Goal: Navigation & Orientation: Understand site structure

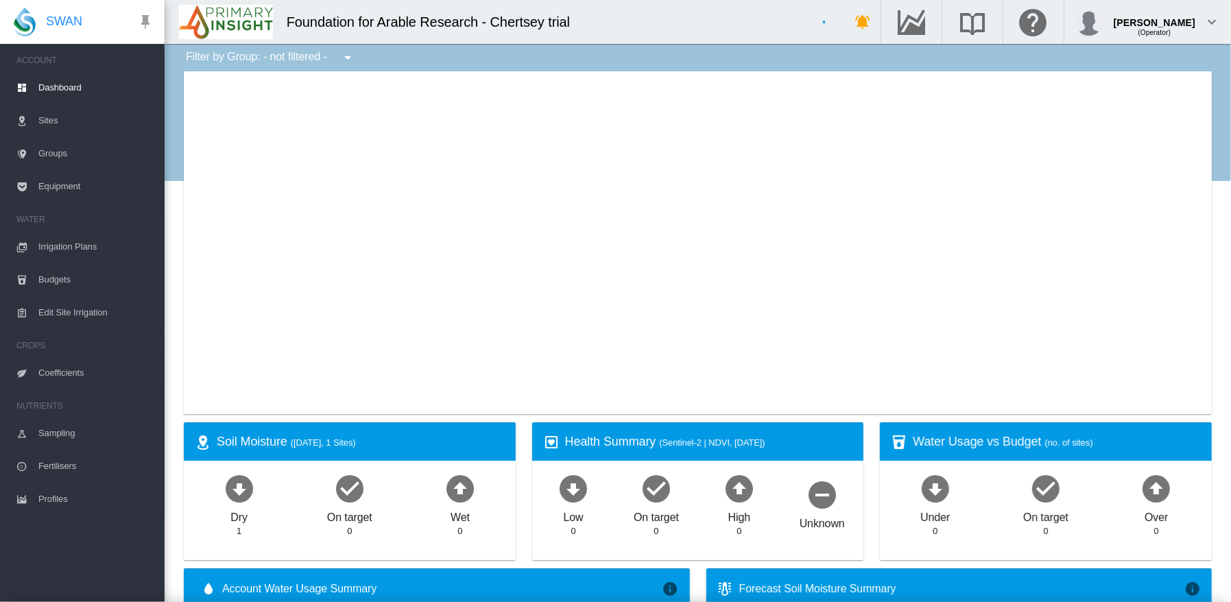
type input "**********"
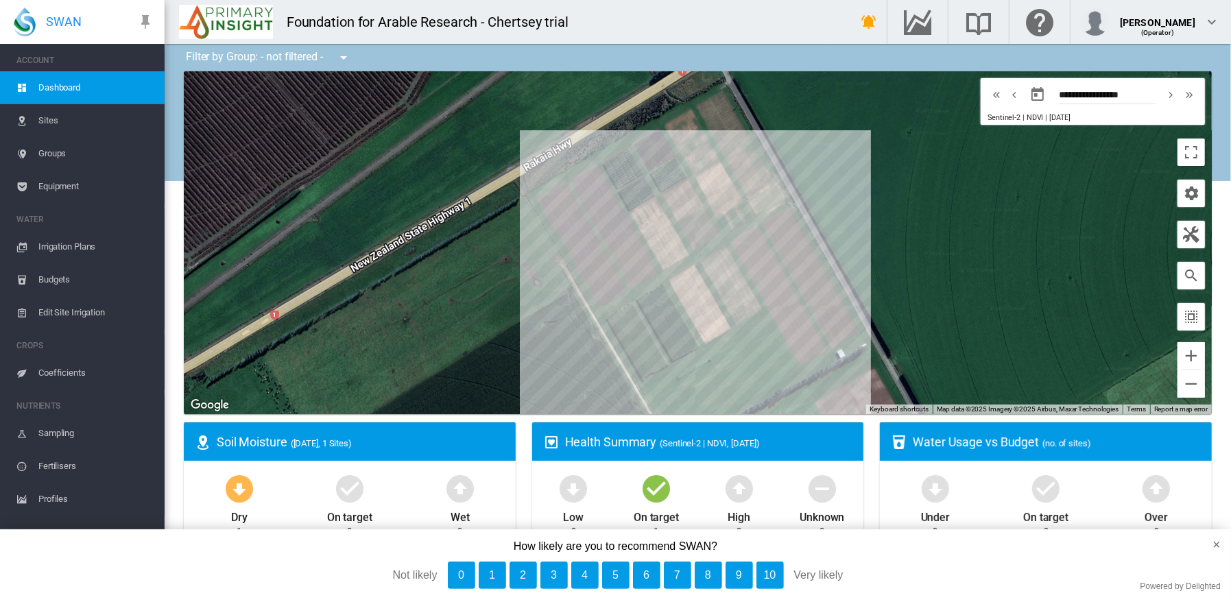
drag, startPoint x: 1211, startPoint y: 169, endPoint x: 1206, endPoint y: 191, distance: 21.8
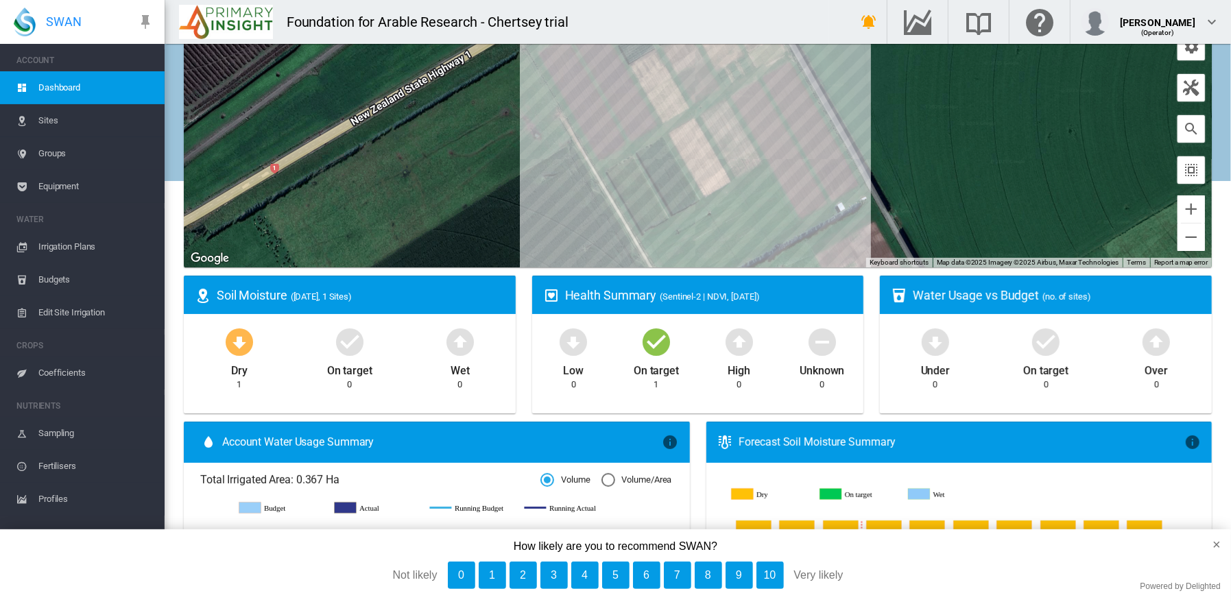
scroll to position [145, 0]
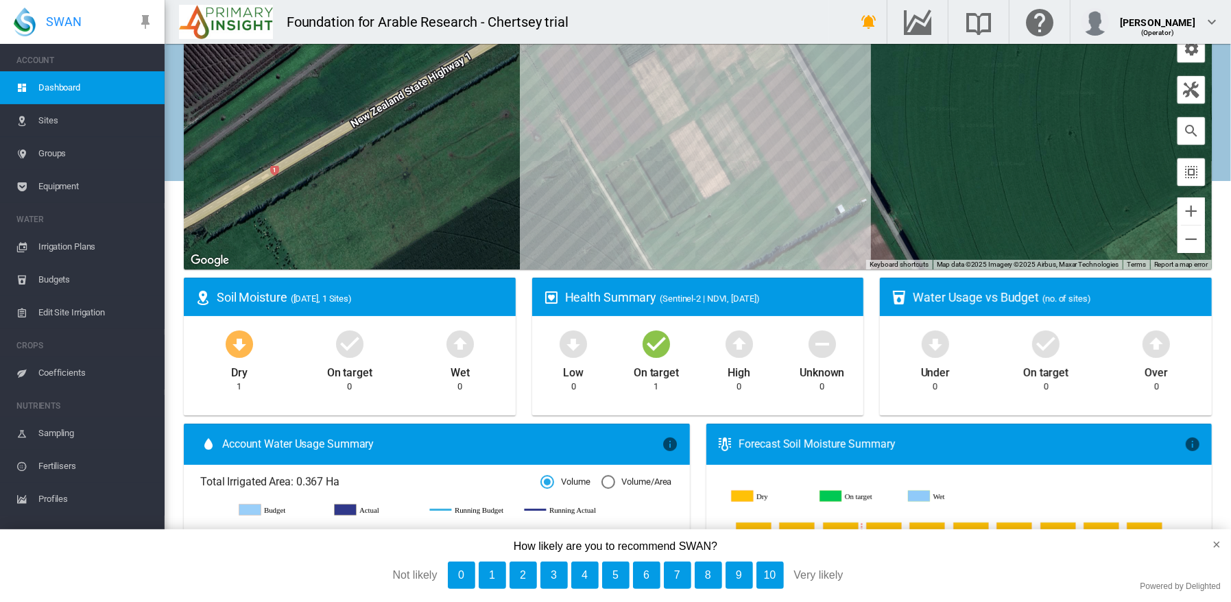
click at [645, 350] on md-icon "icon-checkbox-marked-circle" at bounding box center [656, 343] width 33 height 33
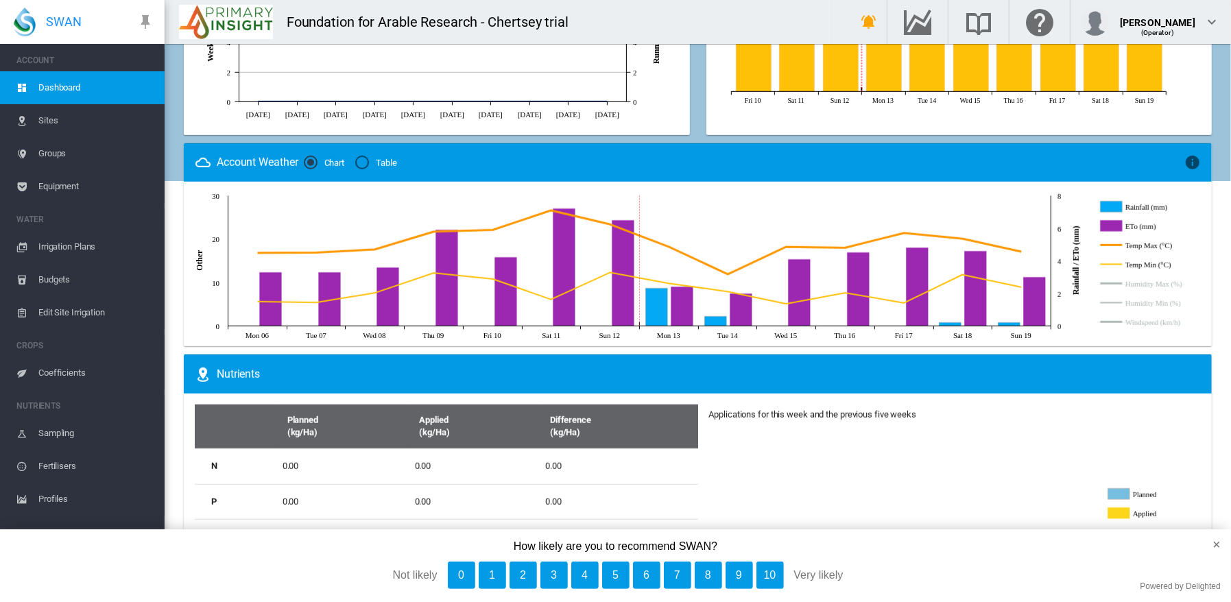
scroll to position [745, 0]
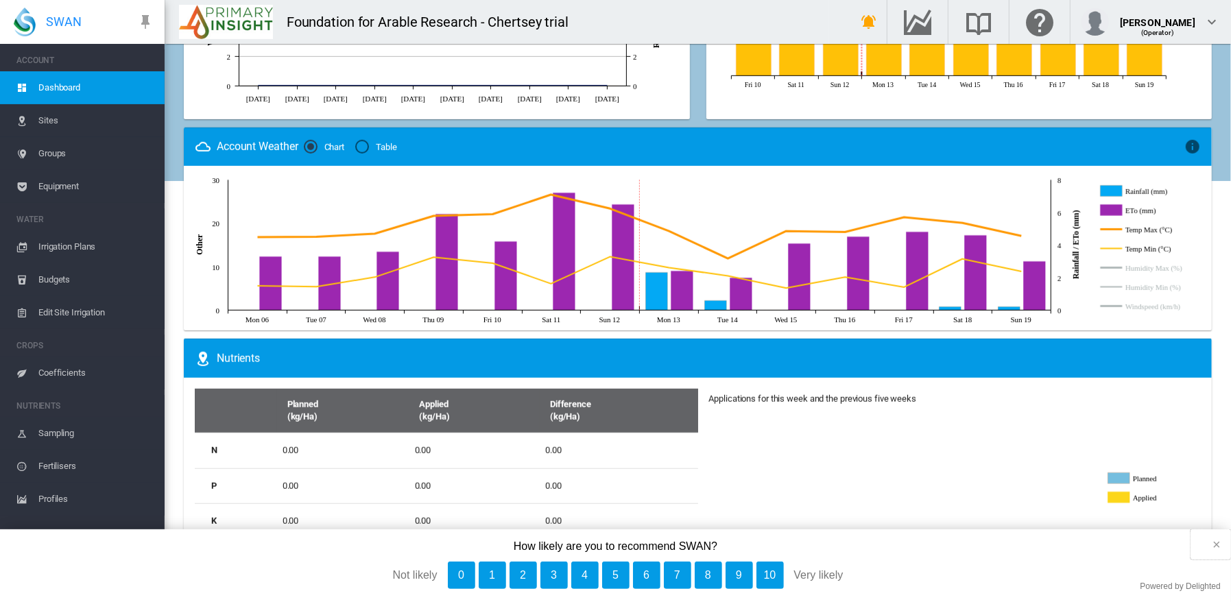
click at [1214, 546] on button "×" at bounding box center [1210, 544] width 40 height 30
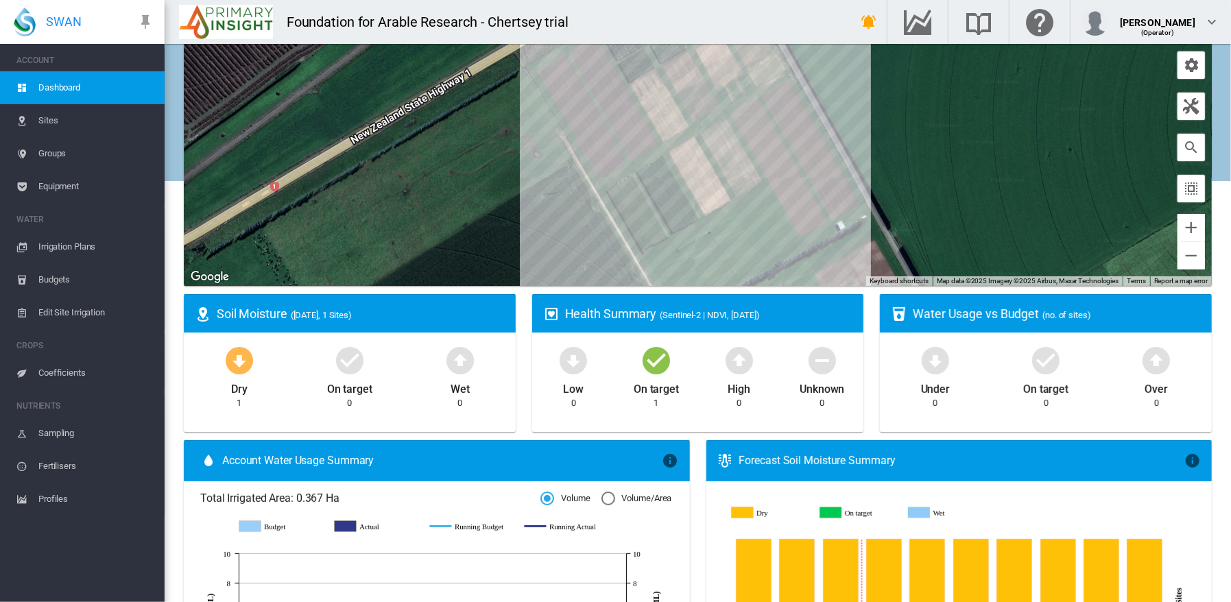
scroll to position [0, 0]
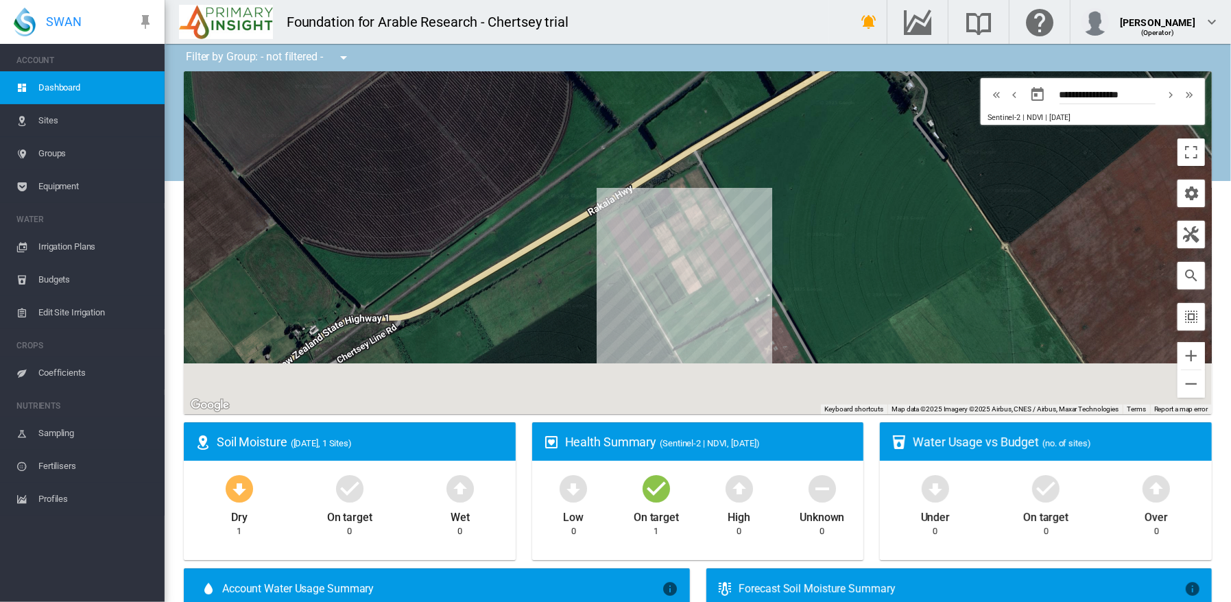
drag, startPoint x: 780, startPoint y: 300, endPoint x: 767, endPoint y: 228, distance: 72.5
click at [767, 228] on div at bounding box center [698, 242] width 1028 height 343
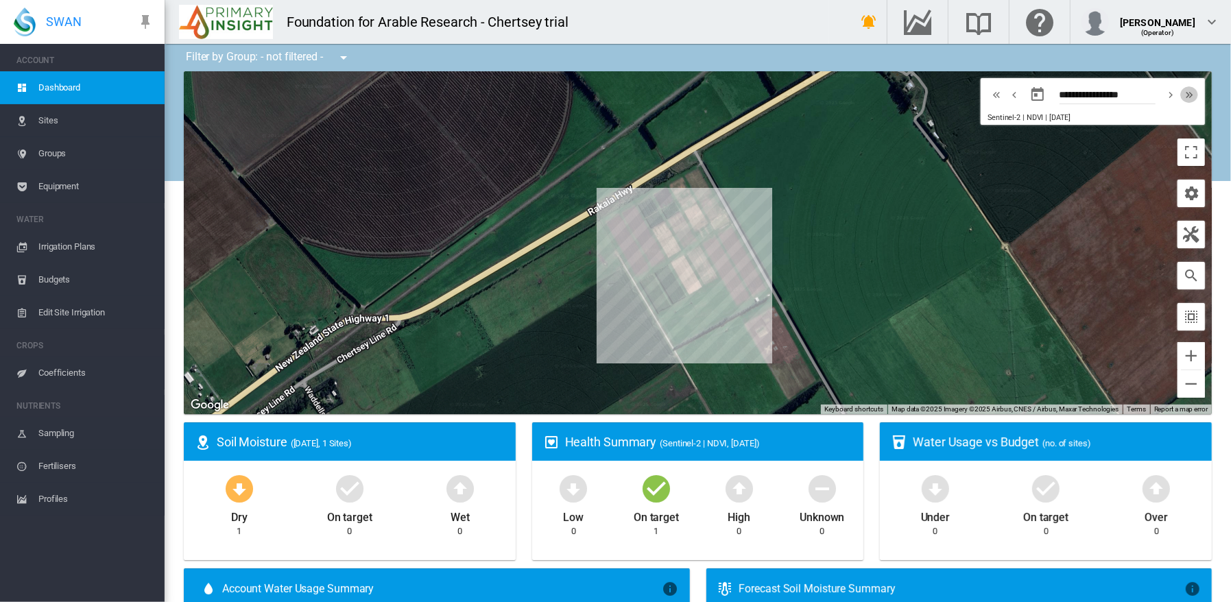
click at [1182, 97] on md-icon "icon-chevron-double-right" at bounding box center [1189, 94] width 15 height 16
type input "**********"
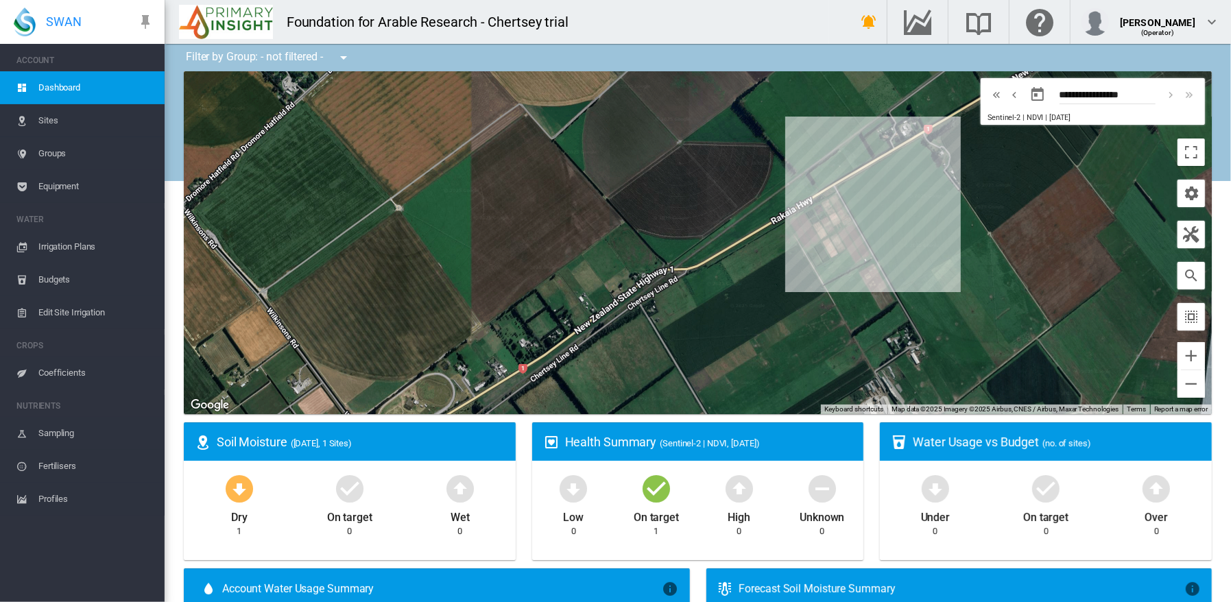
click at [238, 490] on md-icon "icon-arrow-down-bold-circle" at bounding box center [239, 488] width 33 height 33
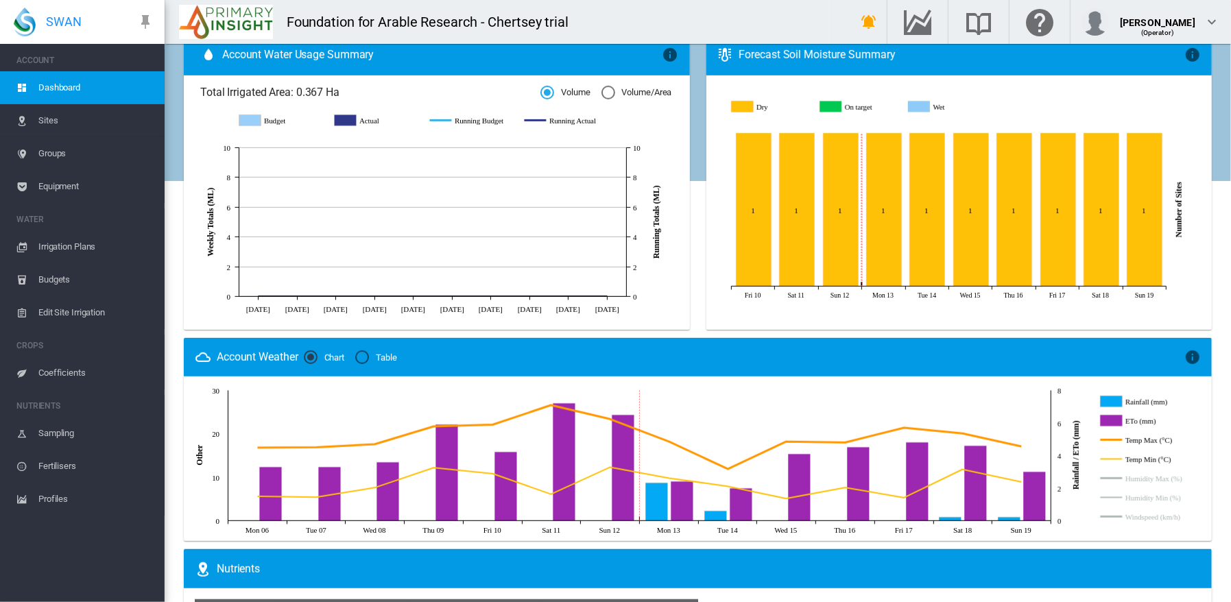
scroll to position [539, 0]
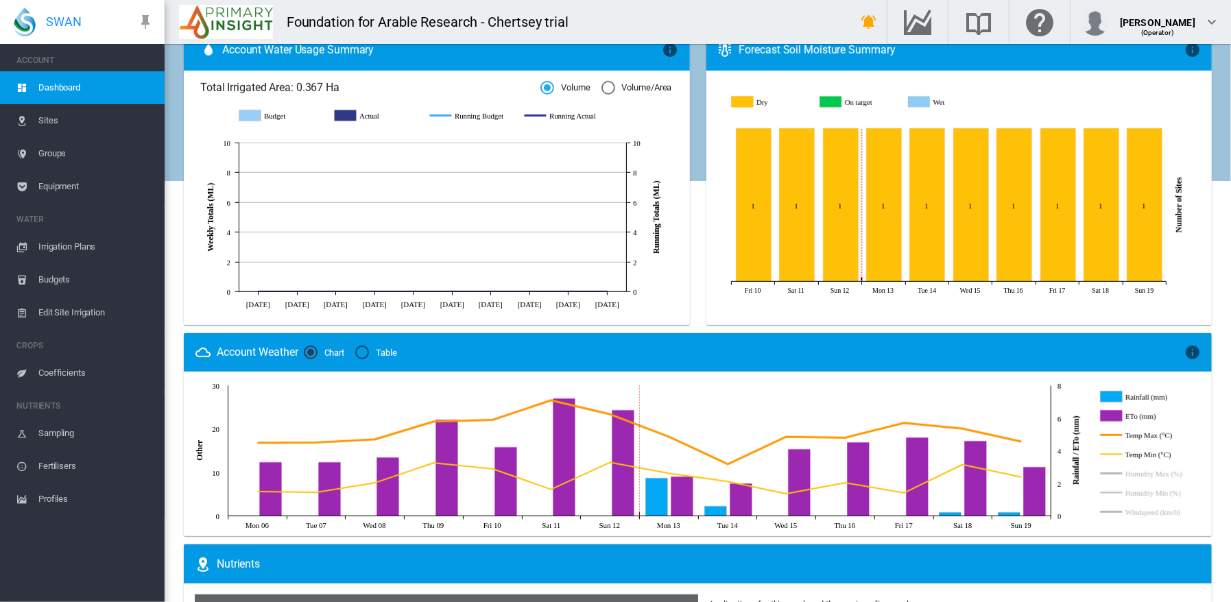
click at [61, 312] on span "Edit Site Irrigation" at bounding box center [95, 312] width 115 height 33
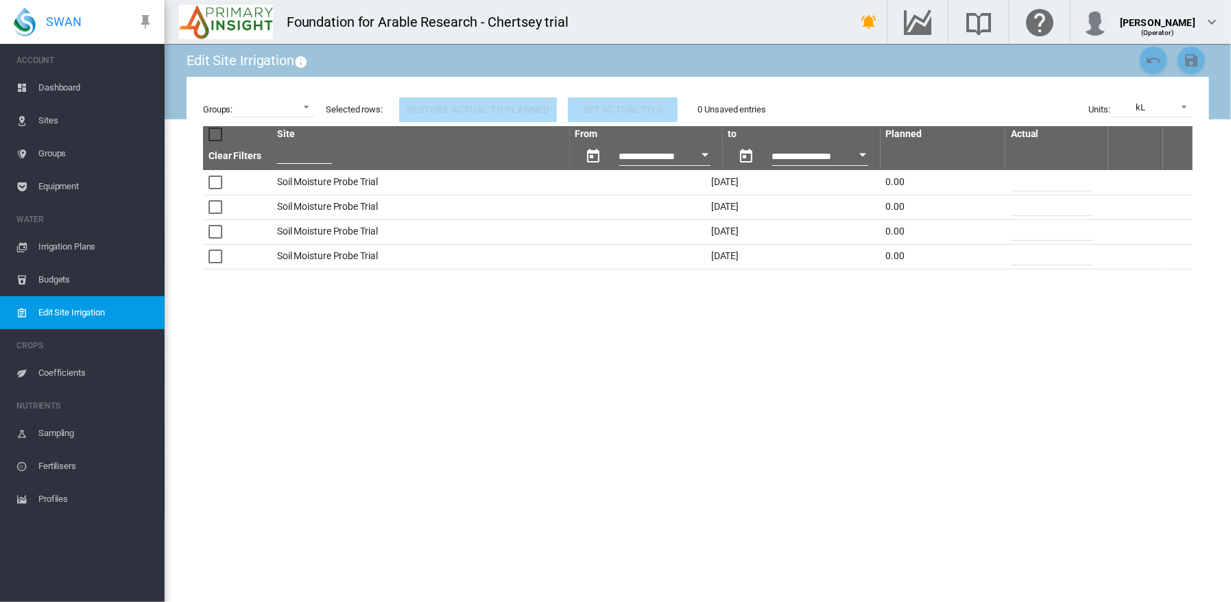
click at [62, 280] on span "Budgets" at bounding box center [95, 279] width 115 height 33
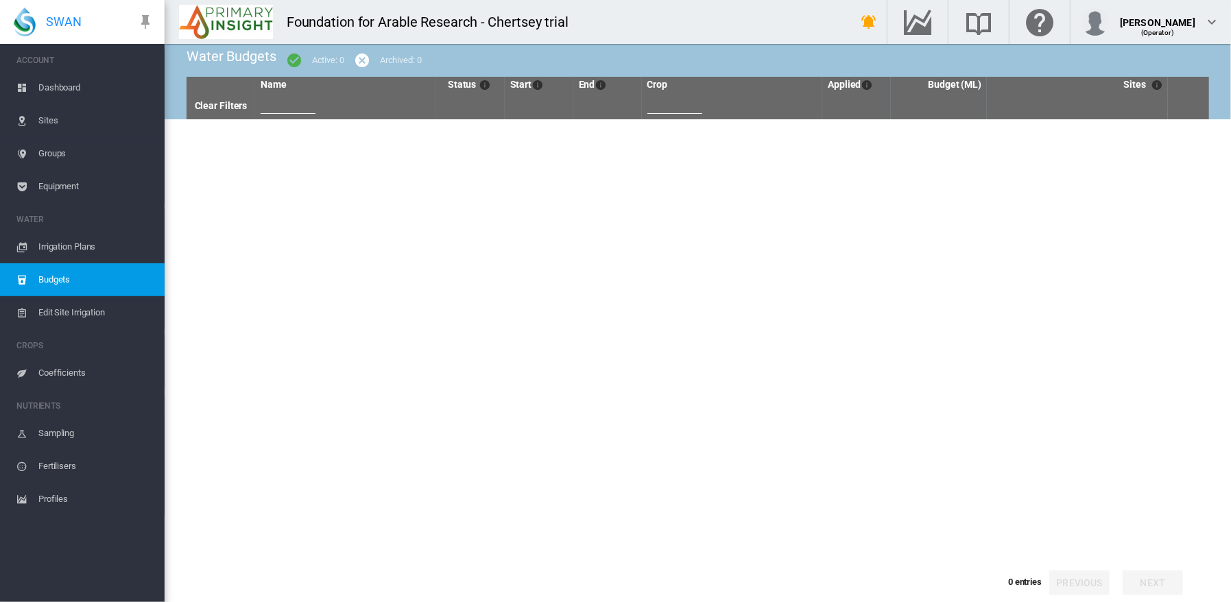
click at [67, 248] on span "Irrigation Plans" at bounding box center [95, 246] width 115 height 33
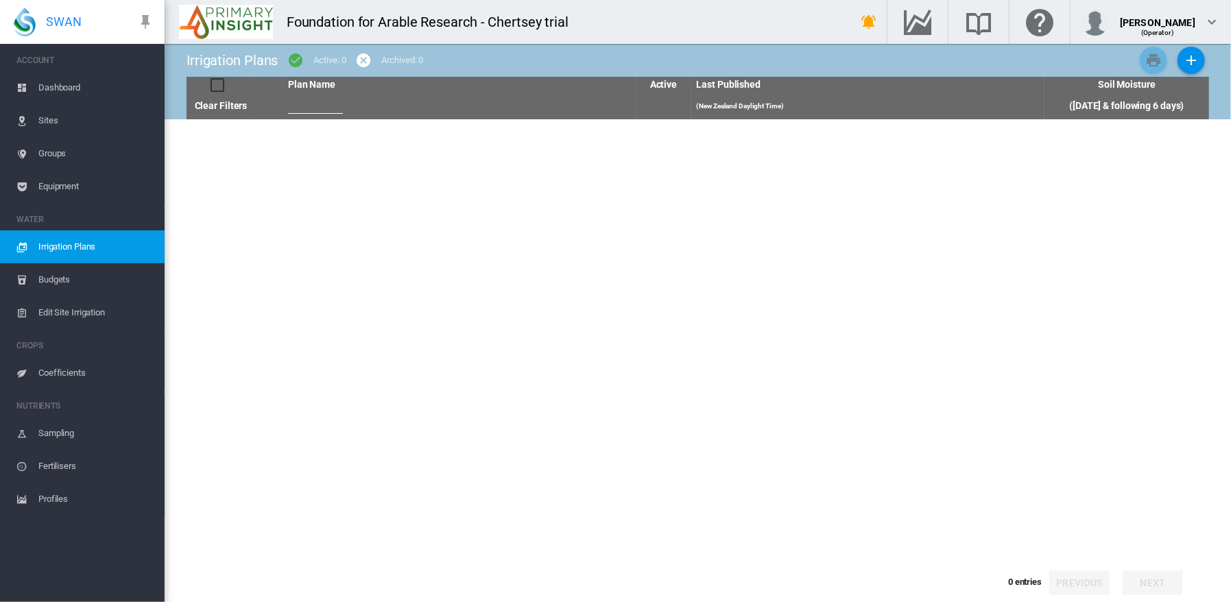
click at [58, 189] on span "Equipment" at bounding box center [95, 186] width 115 height 33
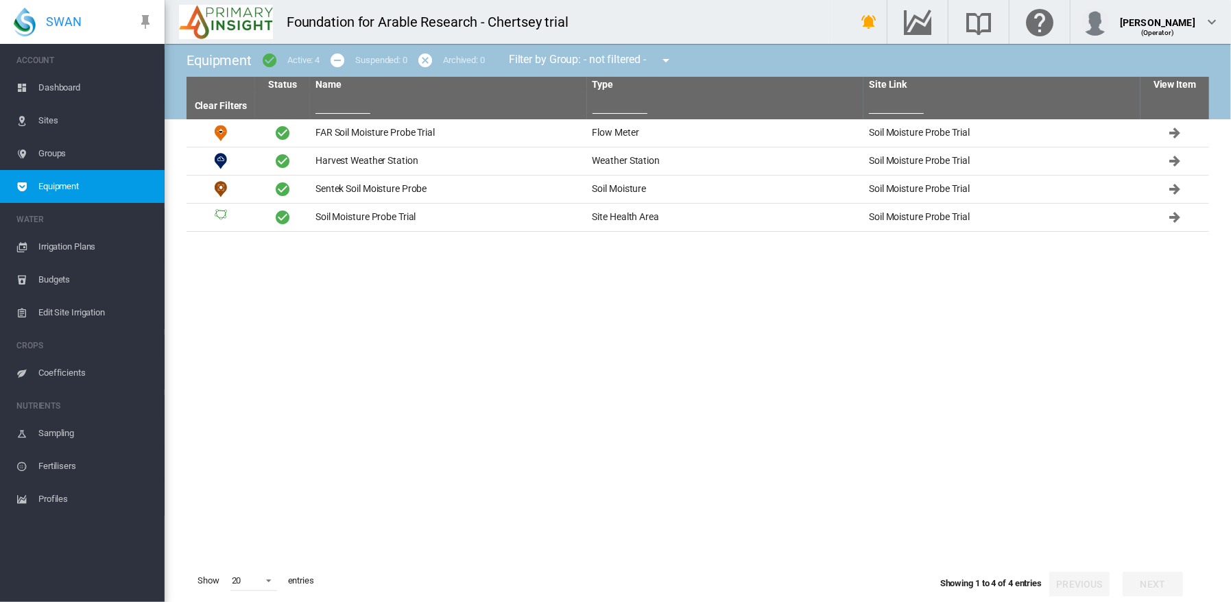
click at [61, 152] on span "Groups" at bounding box center [95, 153] width 115 height 33
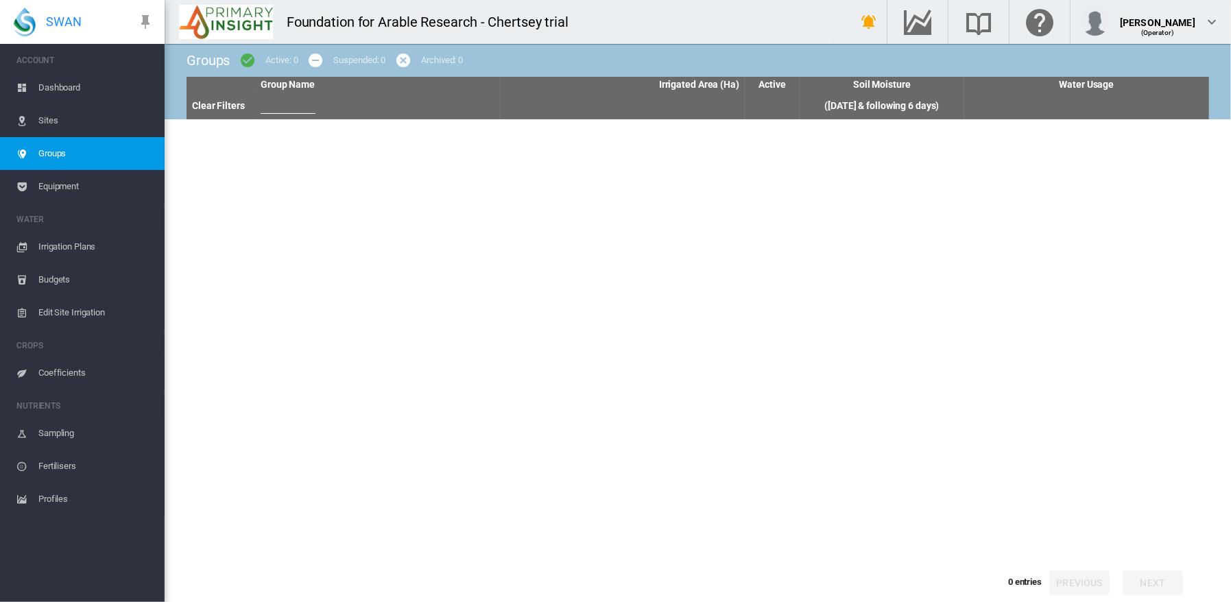
click at [60, 125] on span "Sites" at bounding box center [95, 120] width 115 height 33
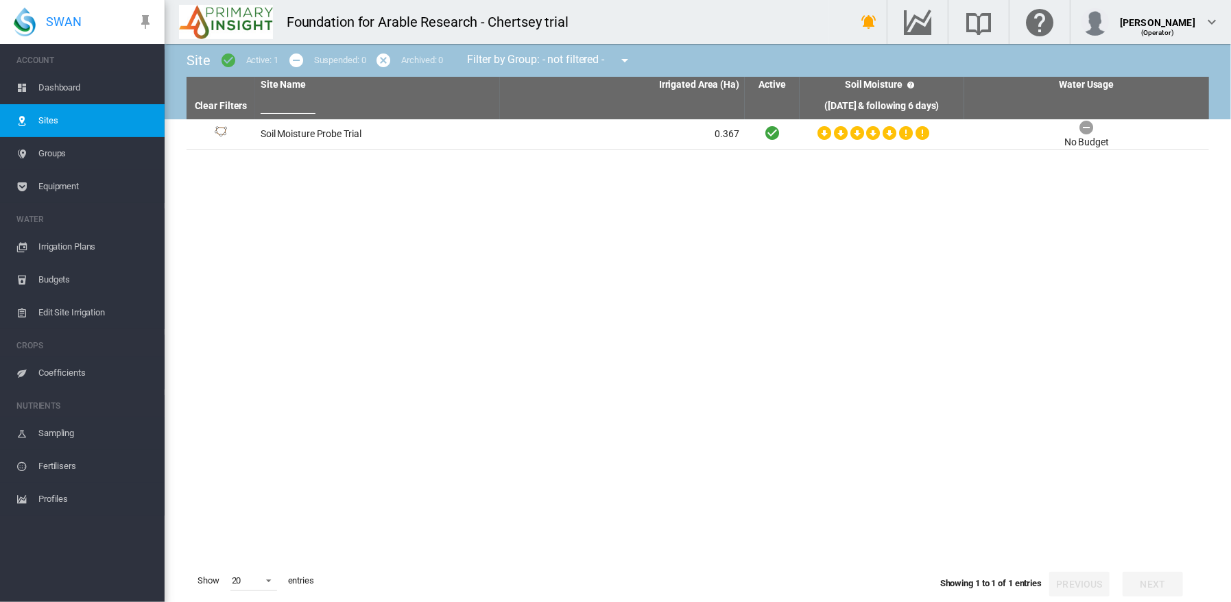
click at [55, 89] on span "Dashboard" at bounding box center [95, 87] width 115 height 33
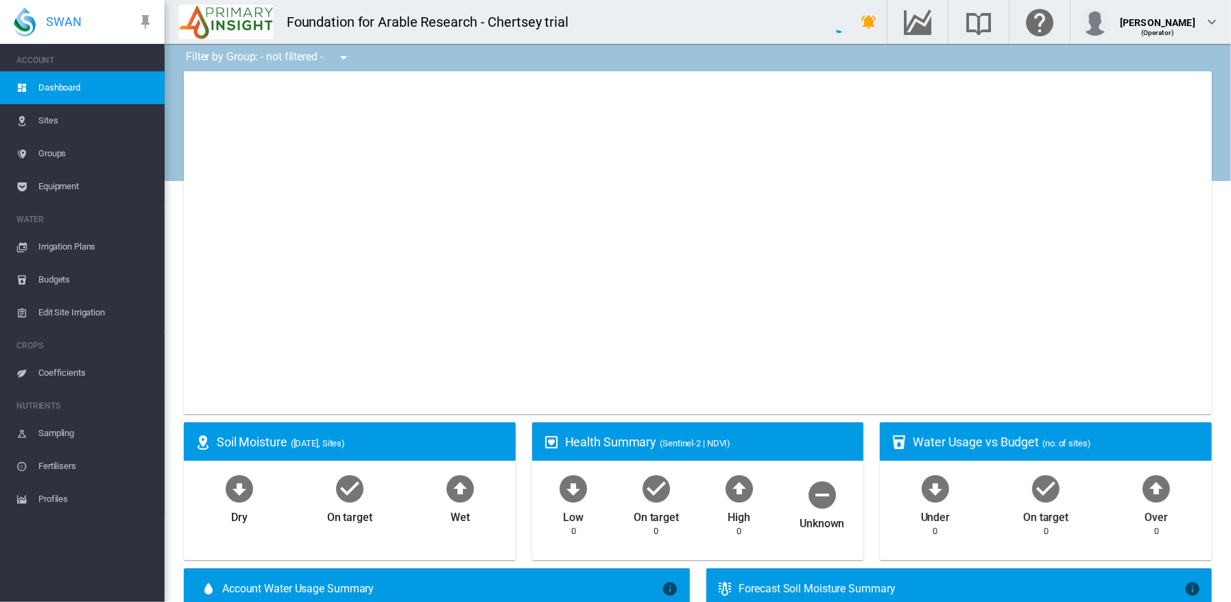
type input "**********"
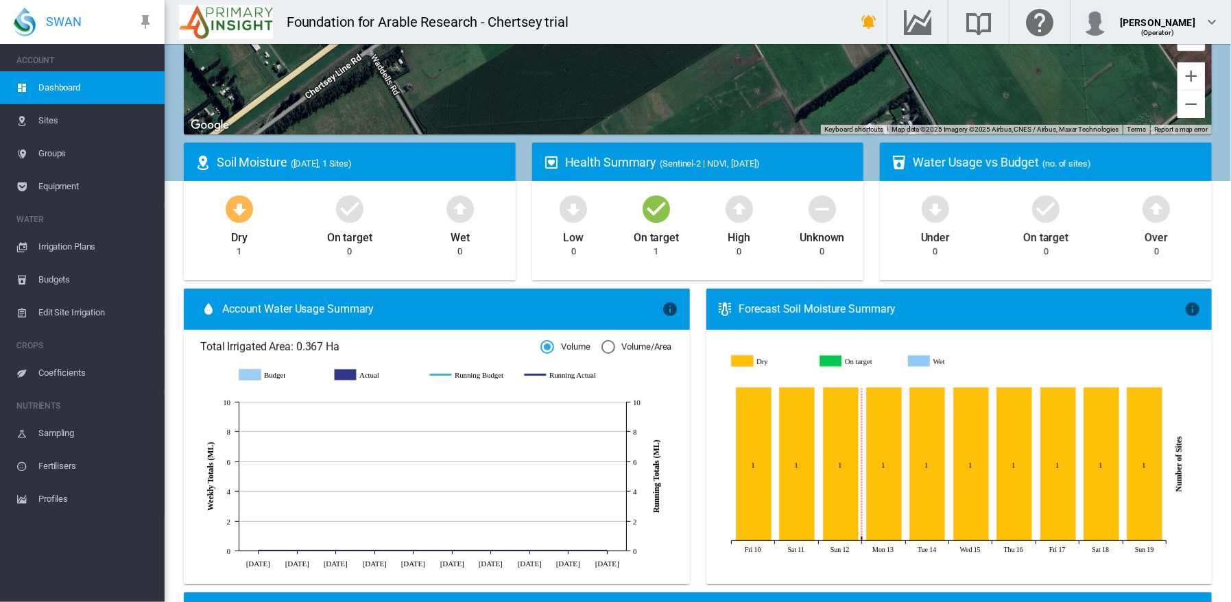
scroll to position [287, 0]
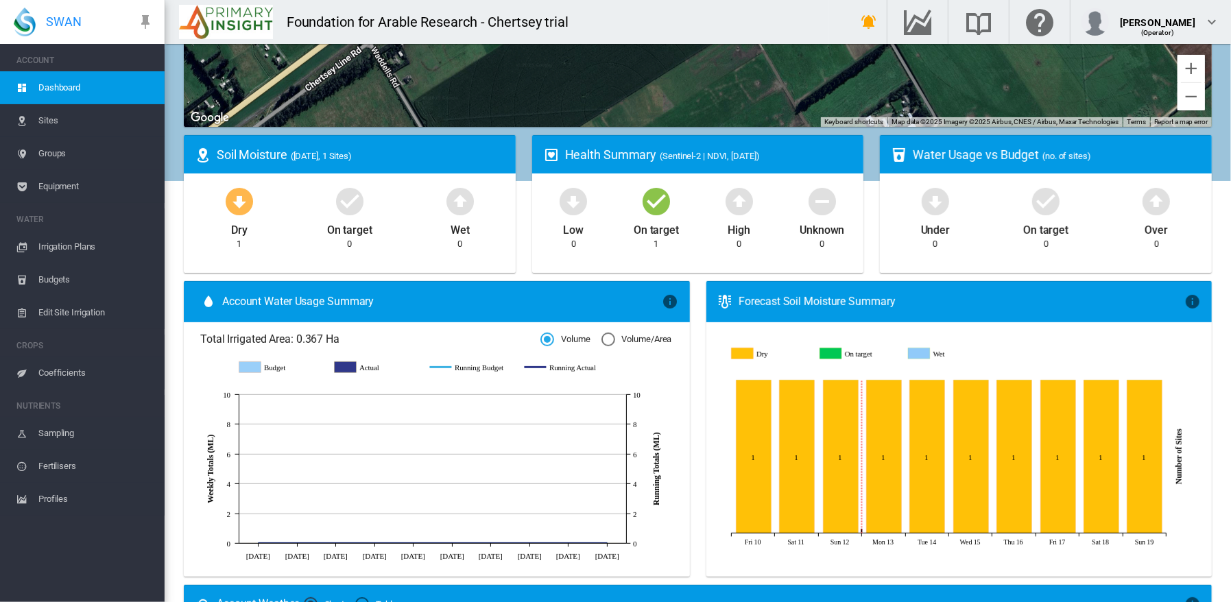
click at [342, 367] on icon "Actual" at bounding box center [346, 367] width 22 height 11
click at [649, 209] on md-icon "icon-checkbox-marked-circle" at bounding box center [656, 200] width 33 height 33
click at [891, 153] on md-icon "icon-cup-water" at bounding box center [899, 155] width 16 height 16
click at [718, 297] on md-icon "icon-thermometer-lines" at bounding box center [725, 301] width 16 height 16
click at [1184, 298] on md-icon "icon-information" at bounding box center [1192, 301] width 16 height 16
